Goal: Task Accomplishment & Management: Manage account settings

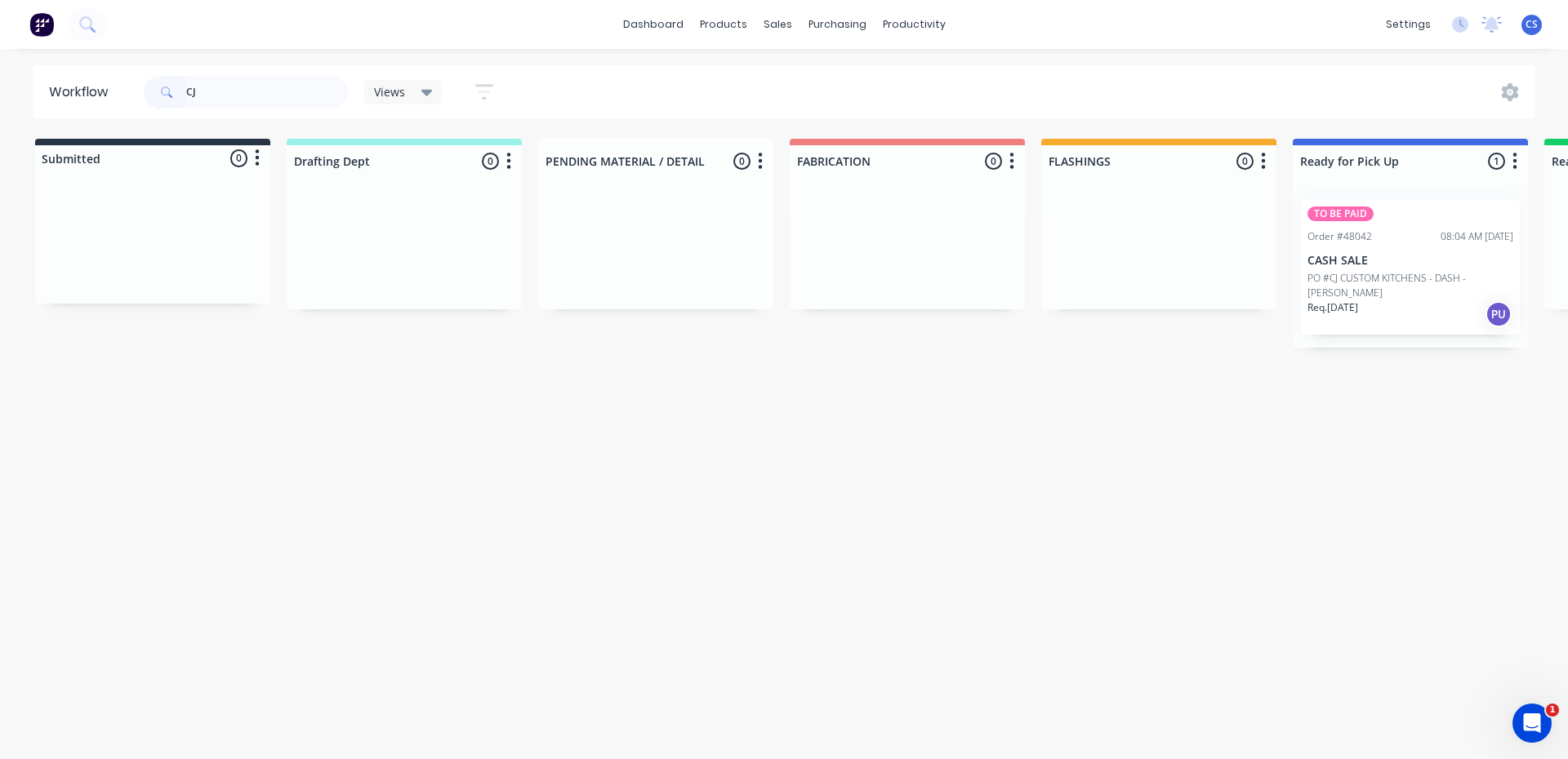
type input "CJ"
click at [1385, 280] on p "PO #CJ CUSTOM KITCHENS - DASH - [PERSON_NAME]" at bounding box center [1410, 285] width 206 height 29
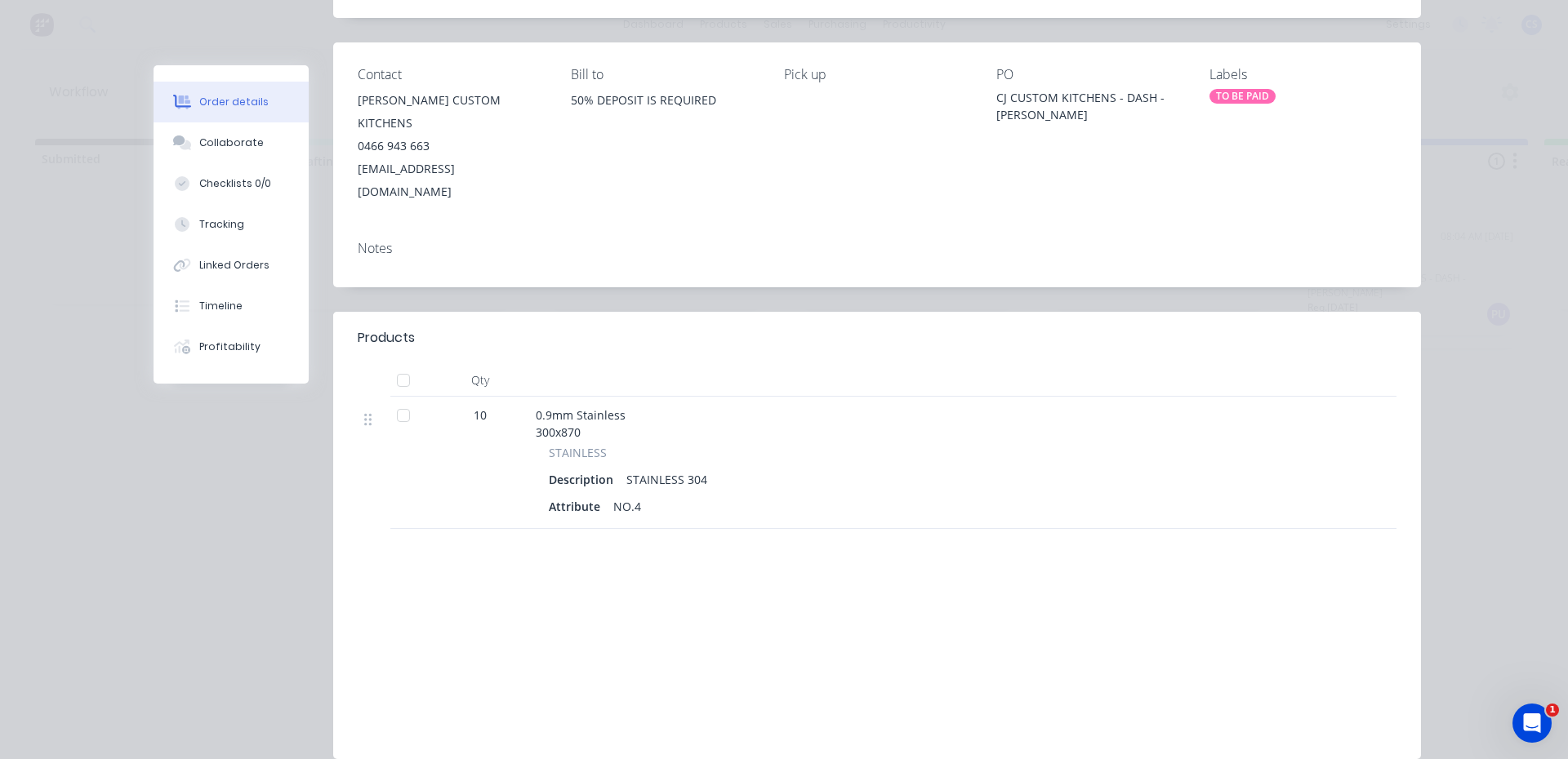
scroll to position [150, 0]
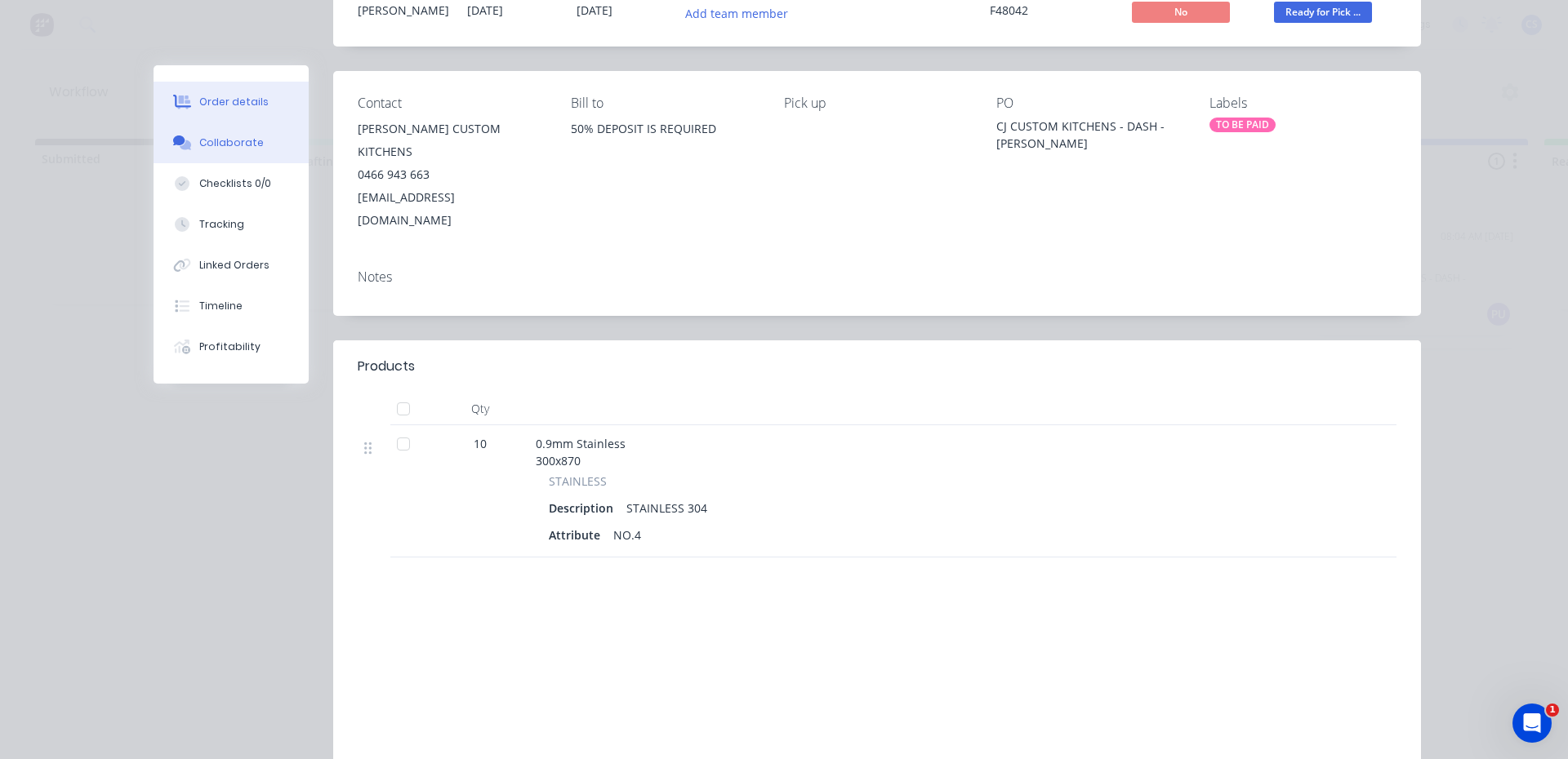
click at [275, 152] on button "Collaborate" at bounding box center [231, 143] width 155 height 41
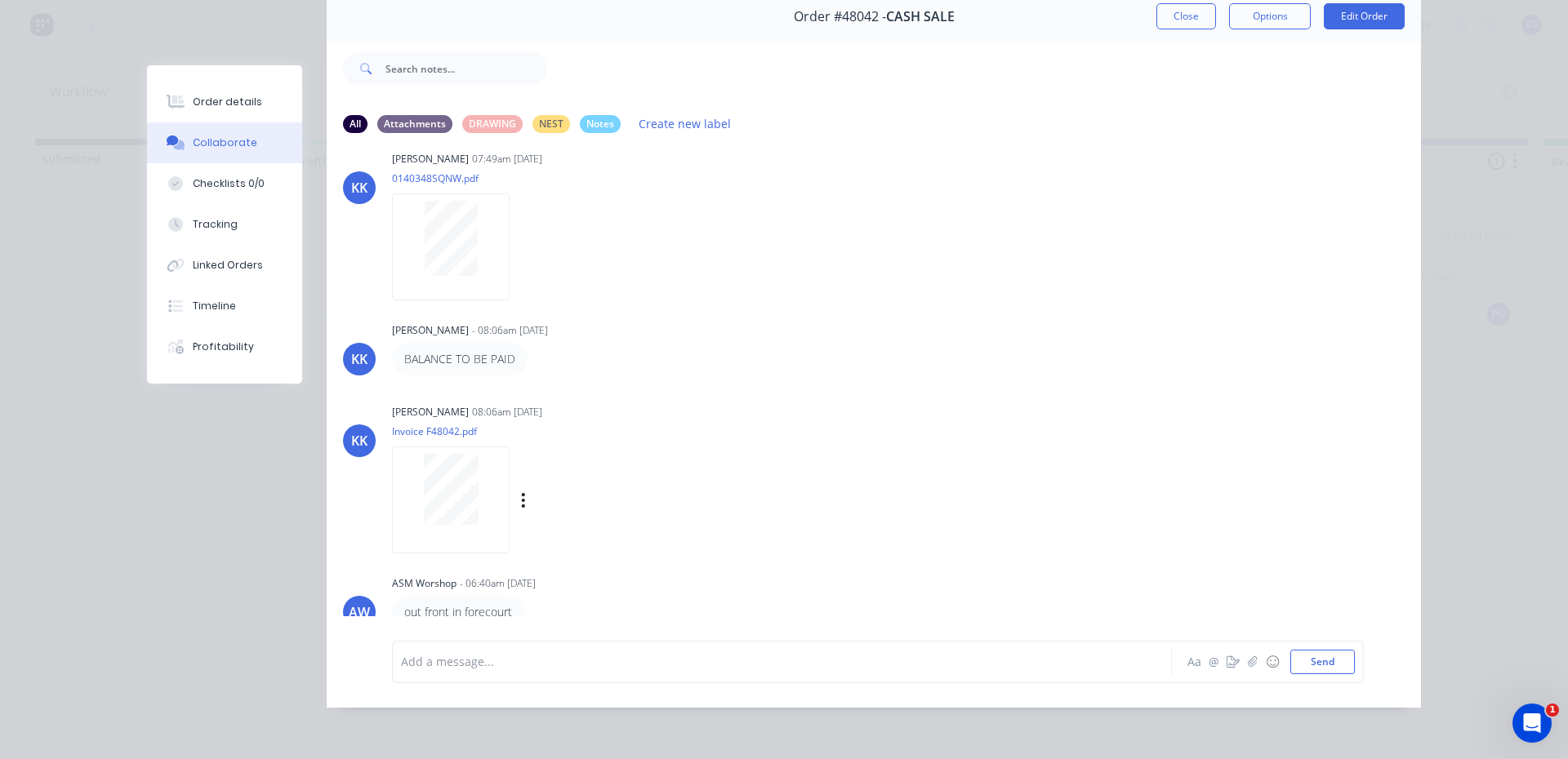
scroll to position [86, 0]
click at [1227, 659] on icon "button" at bounding box center [1234, 662] width 13 height 12
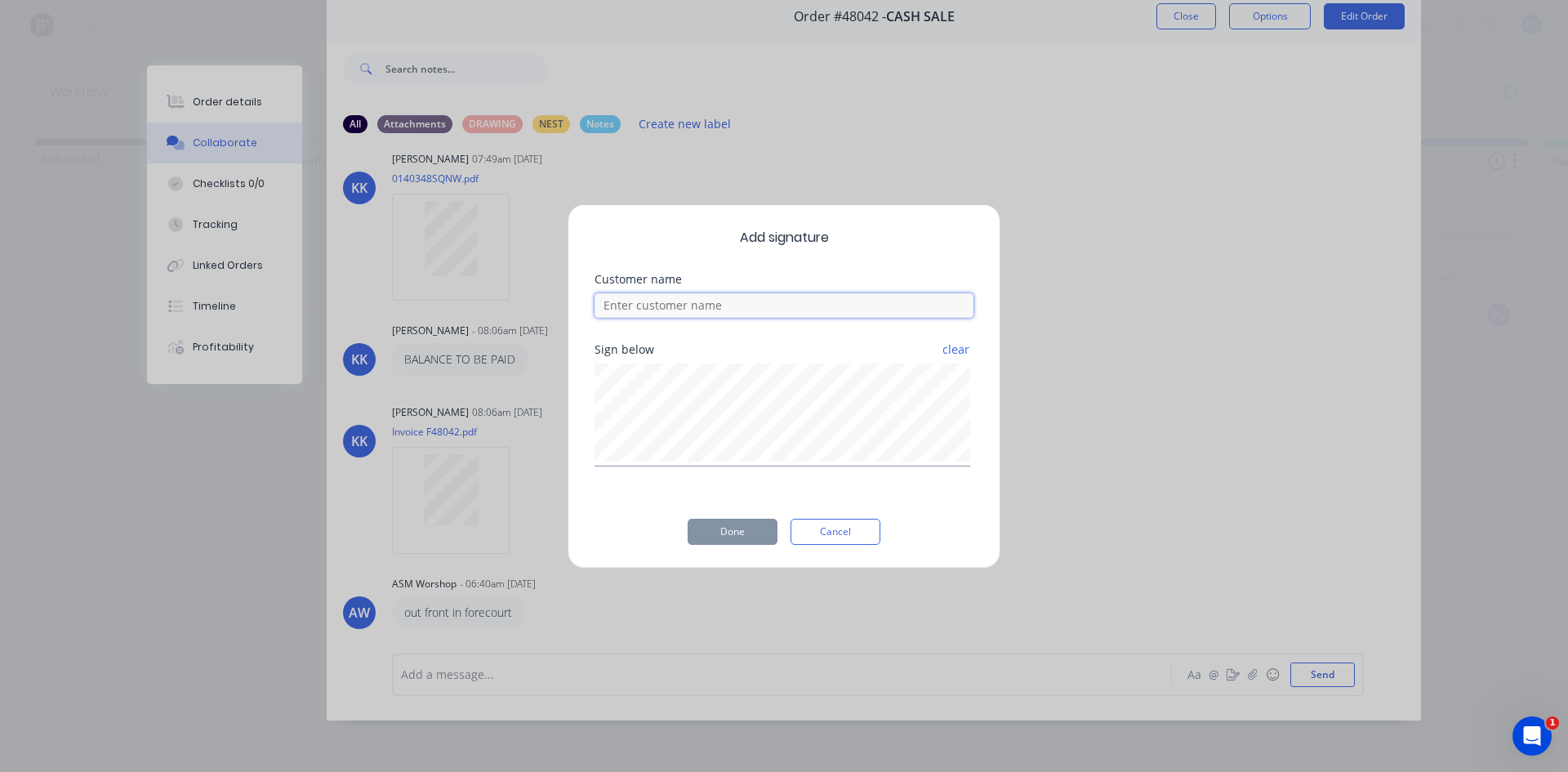
click at [671, 300] on input at bounding box center [784, 305] width 379 height 24
type input "[PERSON_NAME]"
click at [733, 528] on button "Done" at bounding box center [732, 532] width 90 height 26
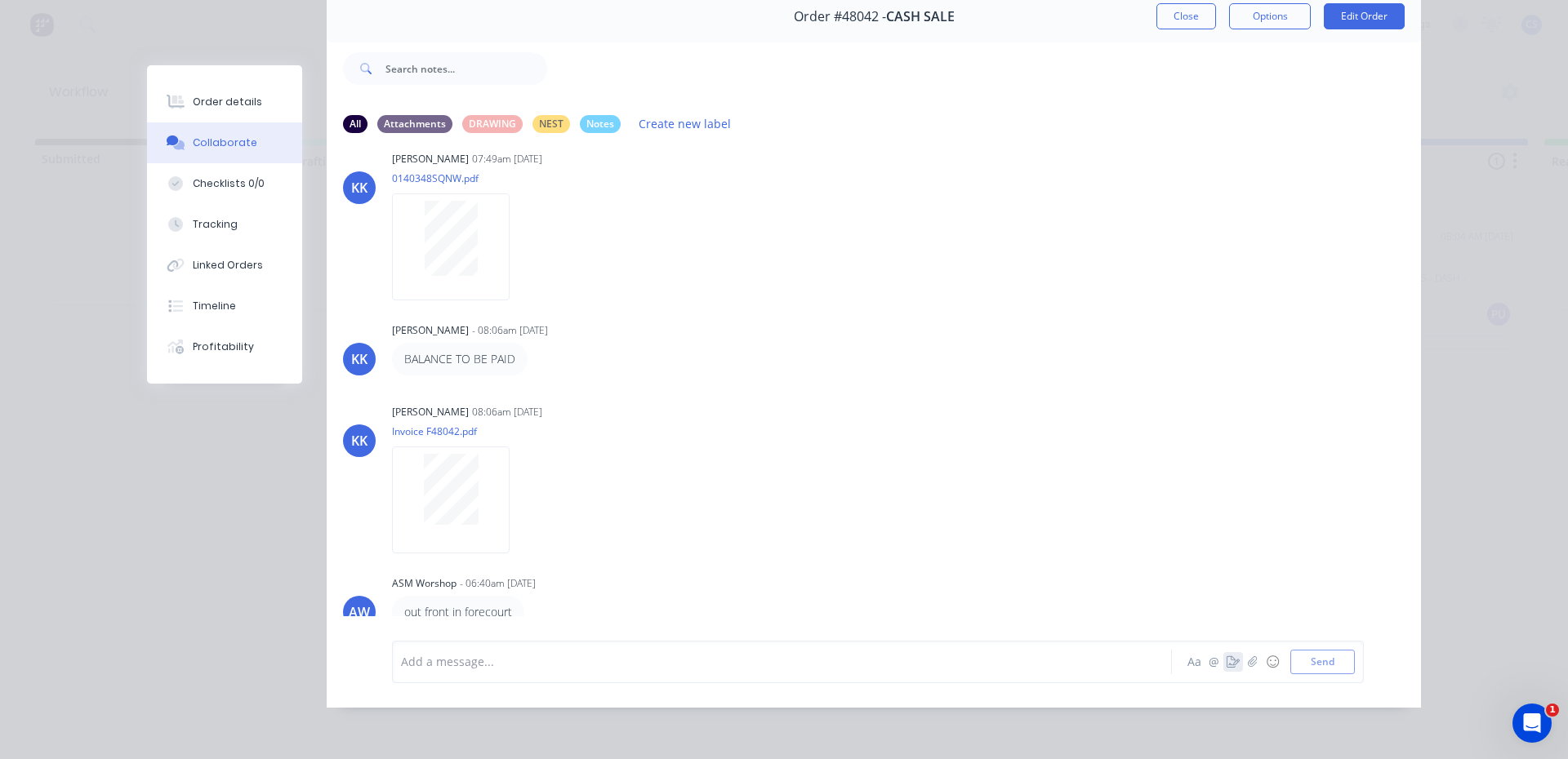
scroll to position [108, 0]
click at [198, 111] on button "Order details" at bounding box center [224, 102] width 155 height 41
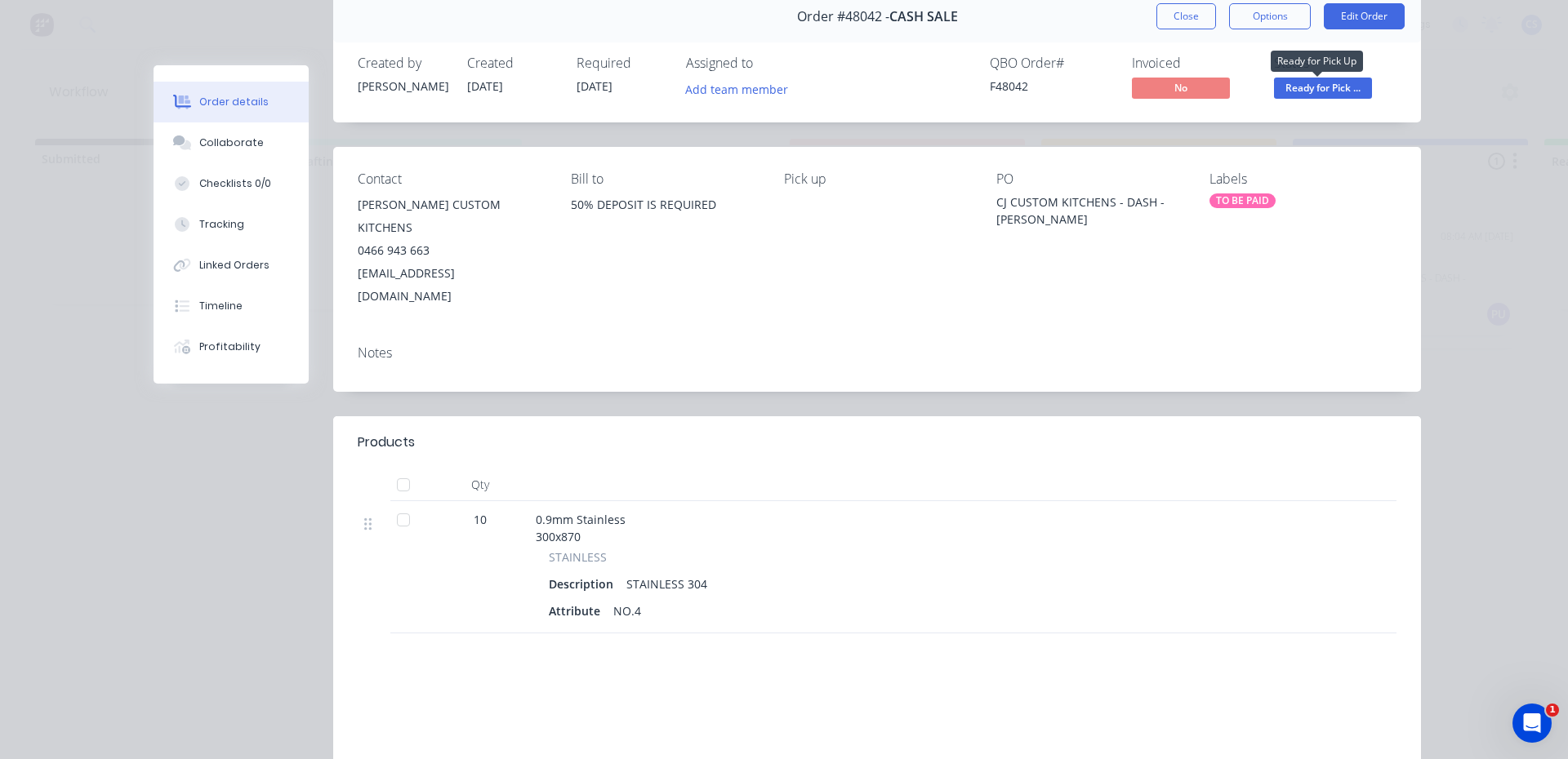
click at [1317, 93] on span "Ready for Pick ..." at bounding box center [1323, 87] width 98 height 20
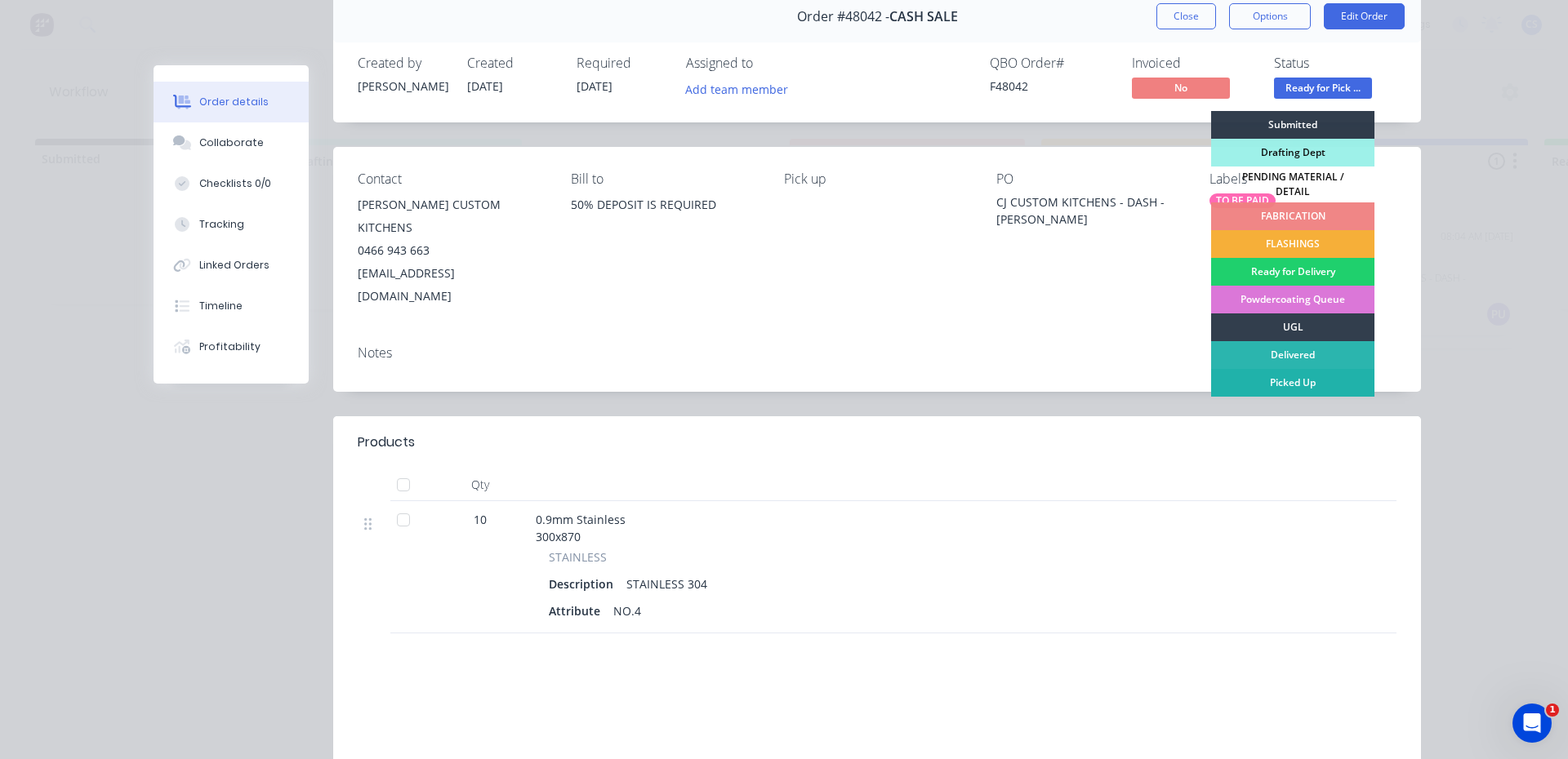
click at [1303, 380] on div "Picked Up" at bounding box center [1293, 383] width 163 height 28
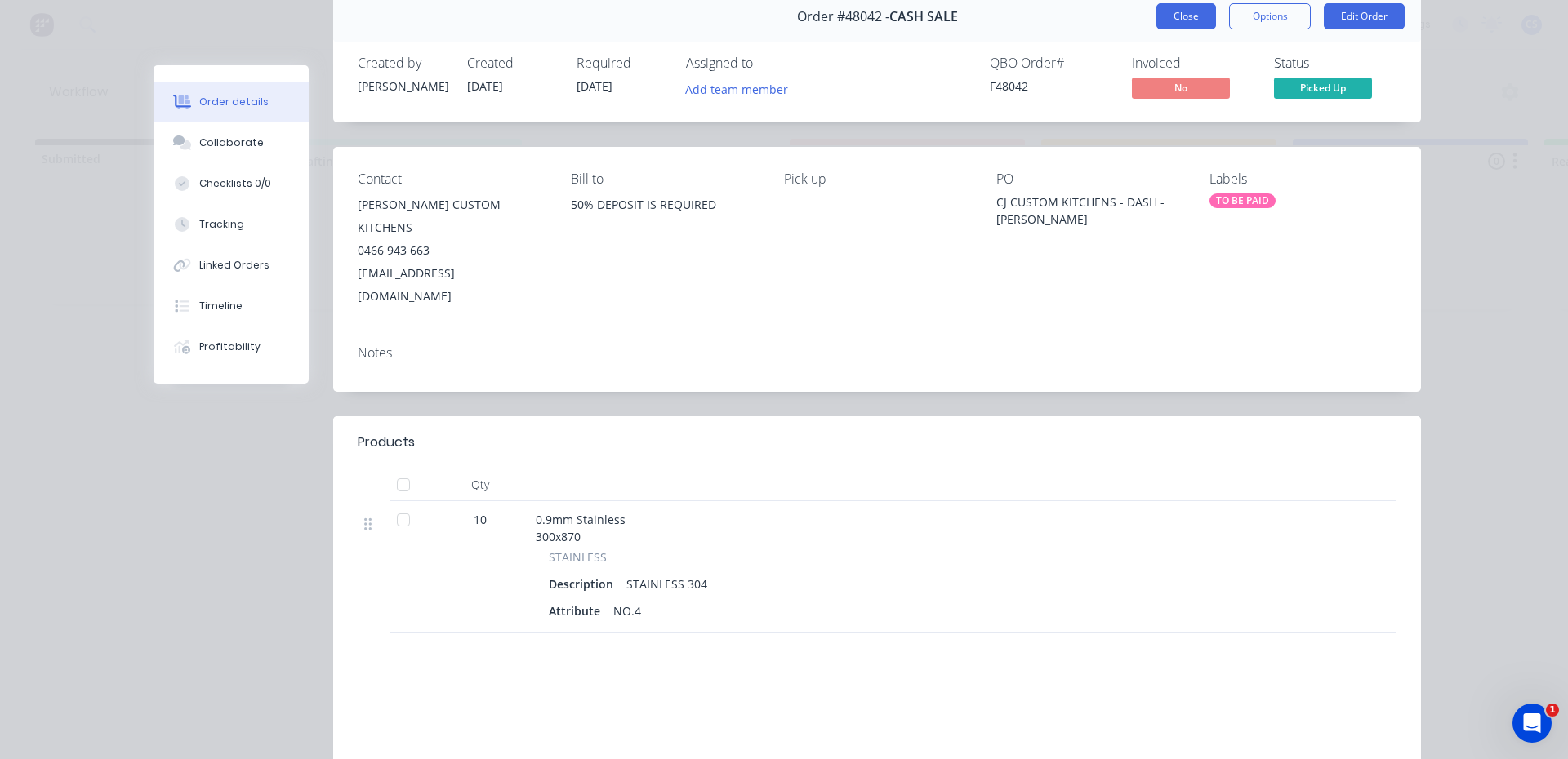
click at [1179, 13] on button "Close" at bounding box center [1186, 16] width 60 height 26
